Goal: Transaction & Acquisition: Purchase product/service

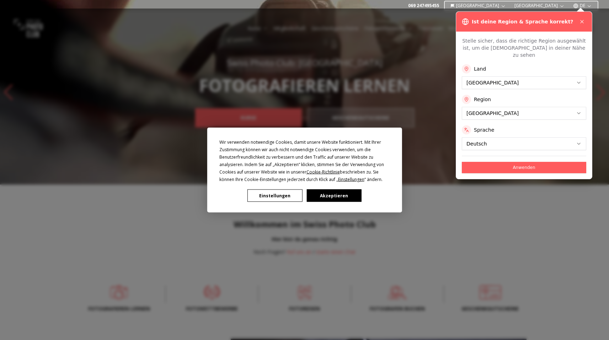
click at [583, 20] on div "Wir verwenden notwendige Cookies, damit unsere Website funktioniert. Mit Ihrer …" at bounding box center [304, 170] width 609 height 340
click at [582, 22] on div "Wir verwenden notwendige Cookies, damit unsere Website funktioniert. Mit Ihrer …" at bounding box center [304, 170] width 609 height 340
click at [581, 19] on div "Wir verwenden notwendige Cookies, damit unsere Website funktioniert. Mit Ihrer …" at bounding box center [304, 170] width 609 height 340
click at [277, 202] on button "Einstellungen" at bounding box center [274, 196] width 55 height 12
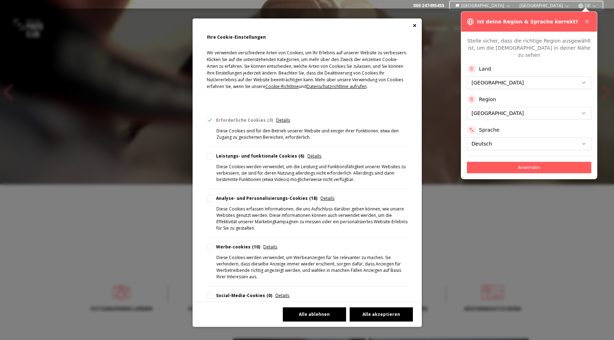
click at [312, 308] on button "Alle ablehnen" at bounding box center [314, 315] width 63 height 14
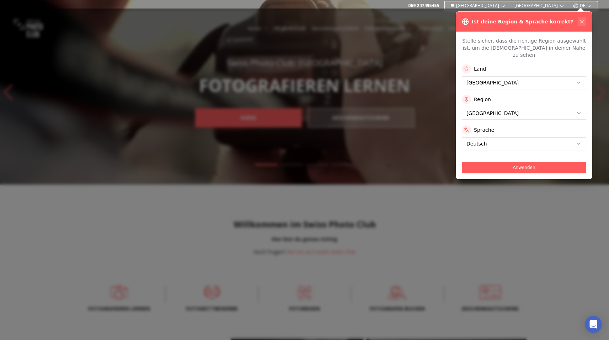
click at [581, 20] on icon at bounding box center [582, 22] width 6 height 6
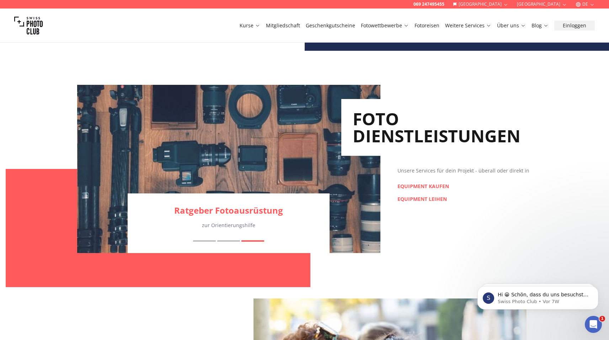
scroll to position [757, 0]
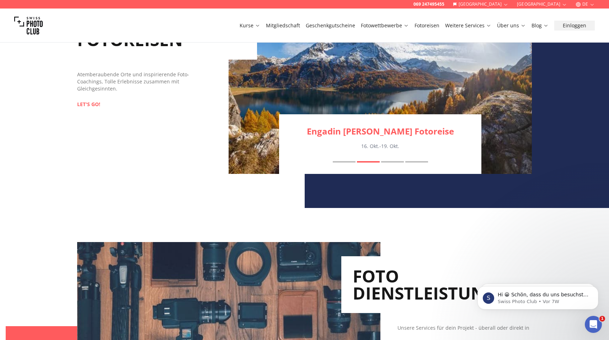
click at [285, 27] on link "Mitgliedschaft" at bounding box center [283, 25] width 34 height 7
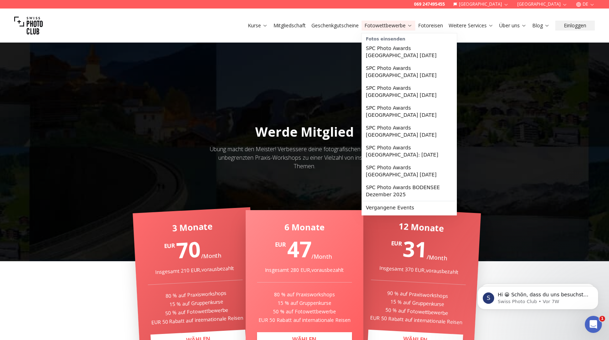
click at [343, 27] on link "Geschenkgutscheine" at bounding box center [334, 25] width 47 height 7
